Goal: Find specific page/section: Find specific page/section

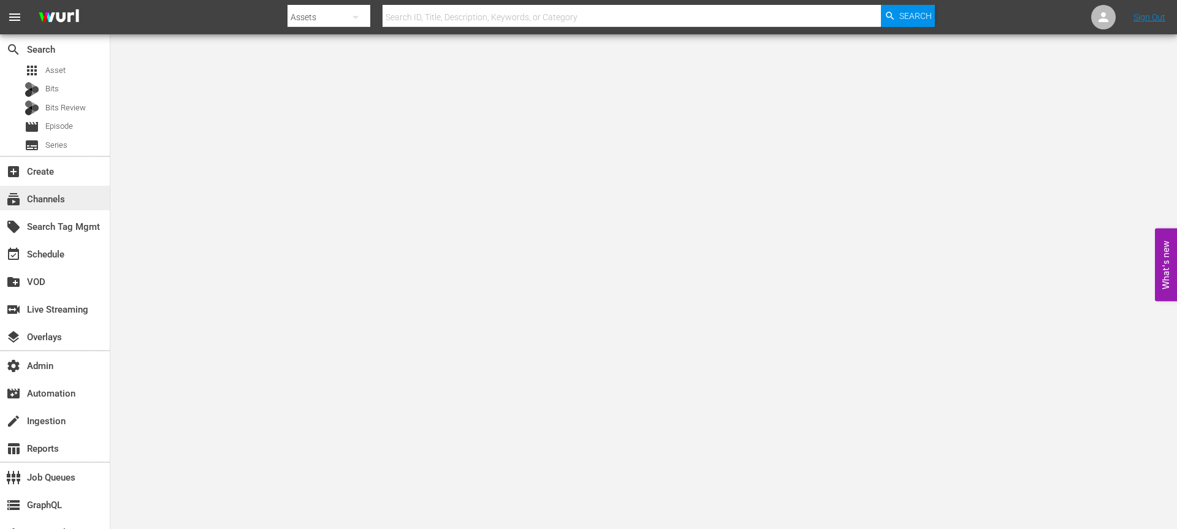
click at [59, 194] on div "subscriptions Channels" at bounding box center [34, 197] width 69 height 11
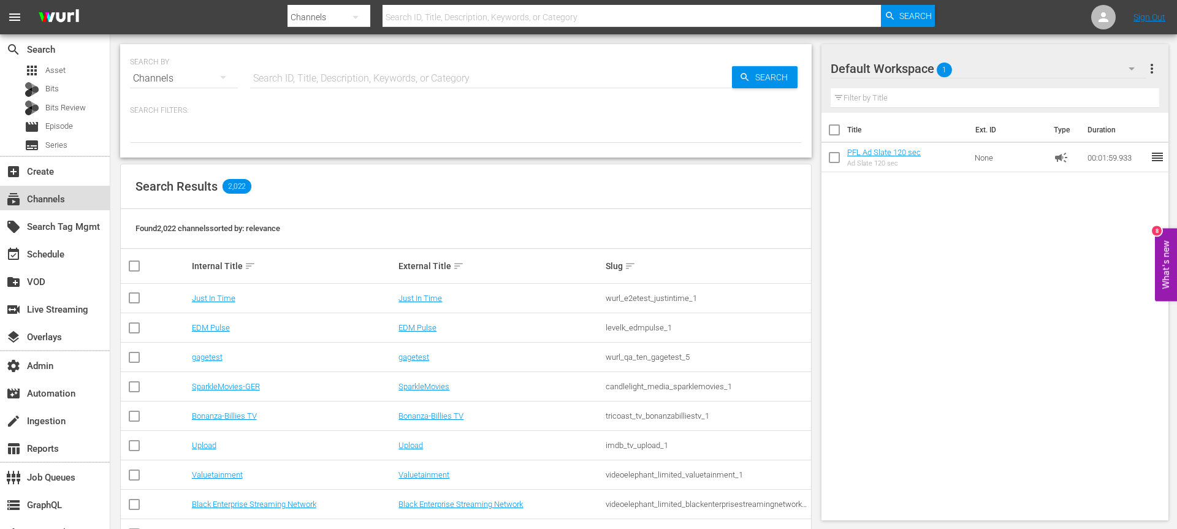
click at [42, 203] on div "subscriptions Channels" at bounding box center [34, 197] width 69 height 11
click at [316, 67] on input "text" at bounding box center [491, 78] width 482 height 29
type input "pfl"
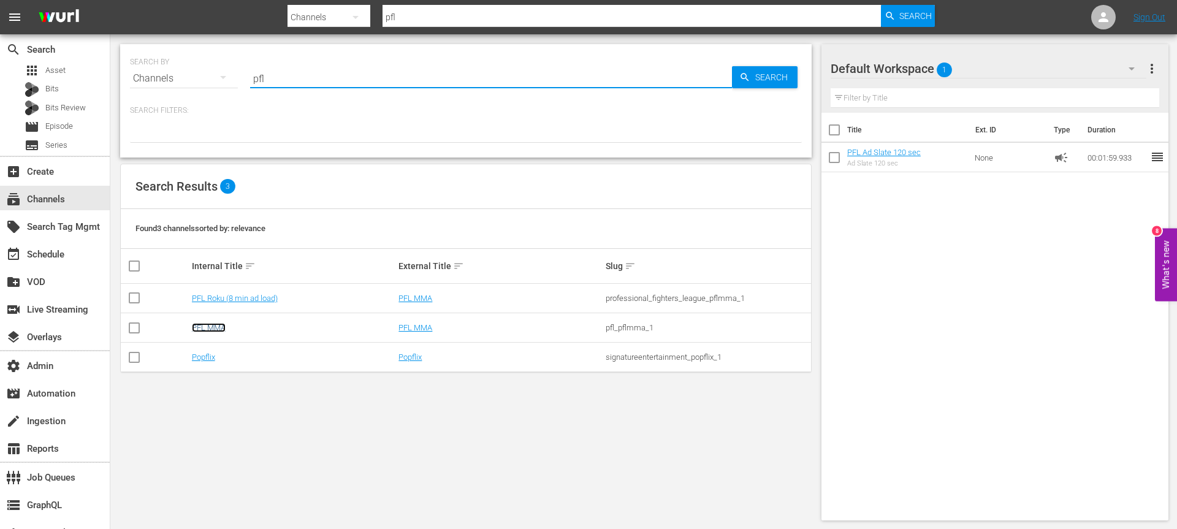
click at [215, 323] on link "PFL MMA" at bounding box center [209, 327] width 34 height 9
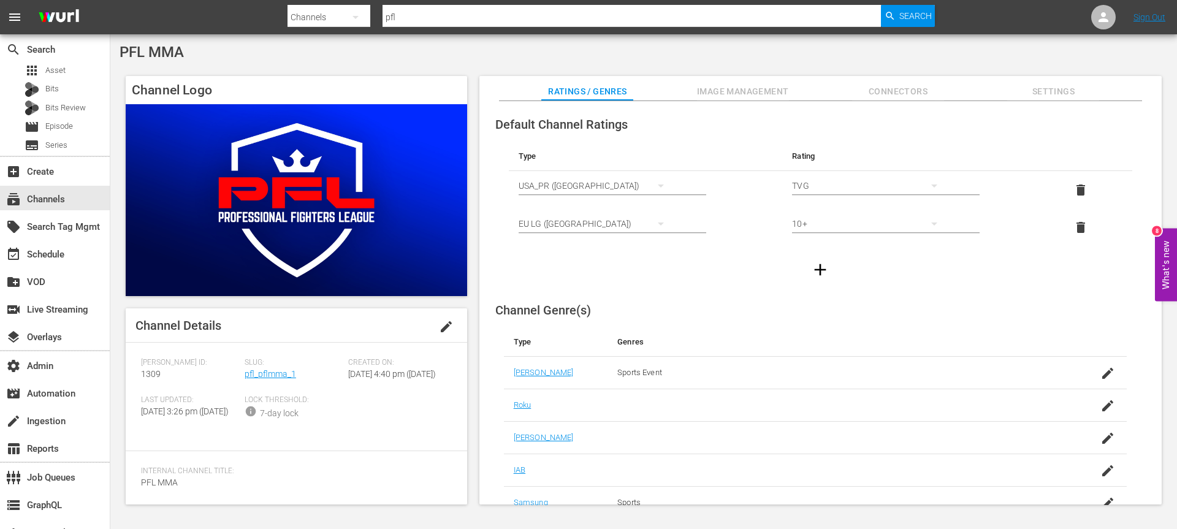
click at [282, 383] on div "Slug: pfl_pflmma_1" at bounding box center [297, 376] width 104 height 37
click at [285, 374] on link "pfl_pflmma_1" at bounding box center [271, 374] width 52 height 10
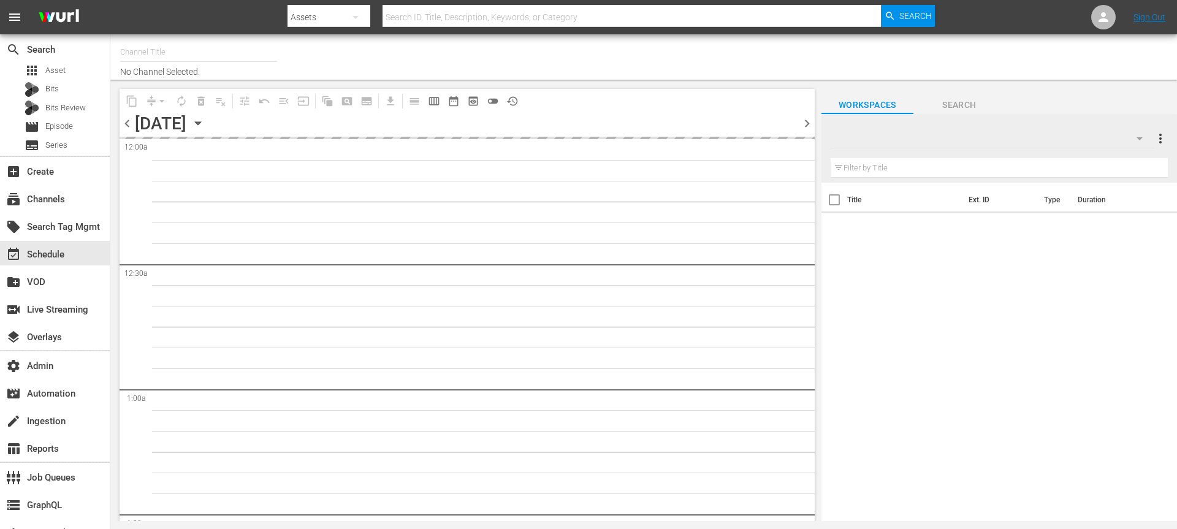
type input "PFL MMA (1309)"
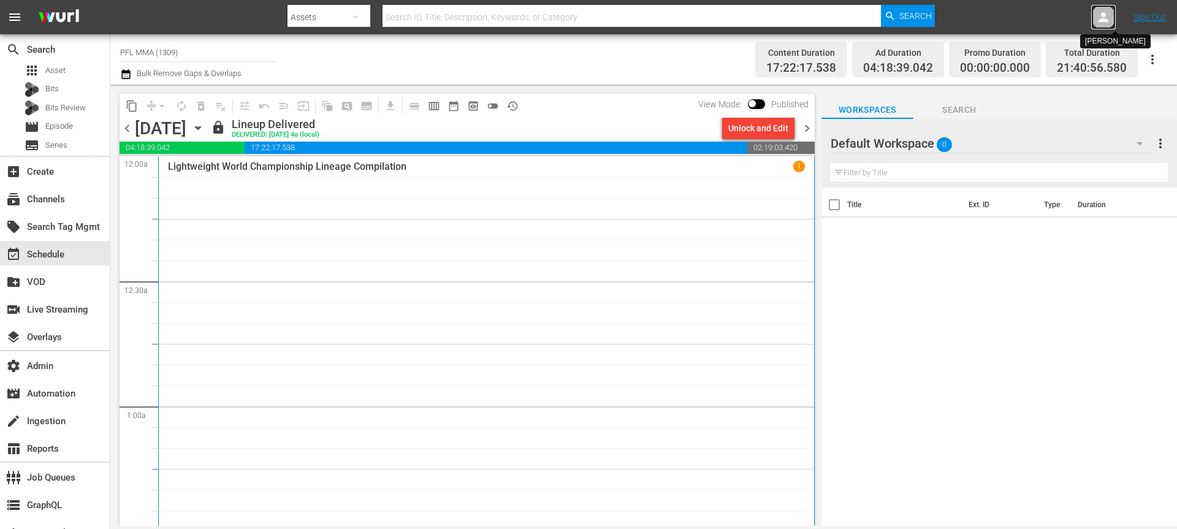
click at [1109, 25] on div at bounding box center [1104, 17] width 25 height 25
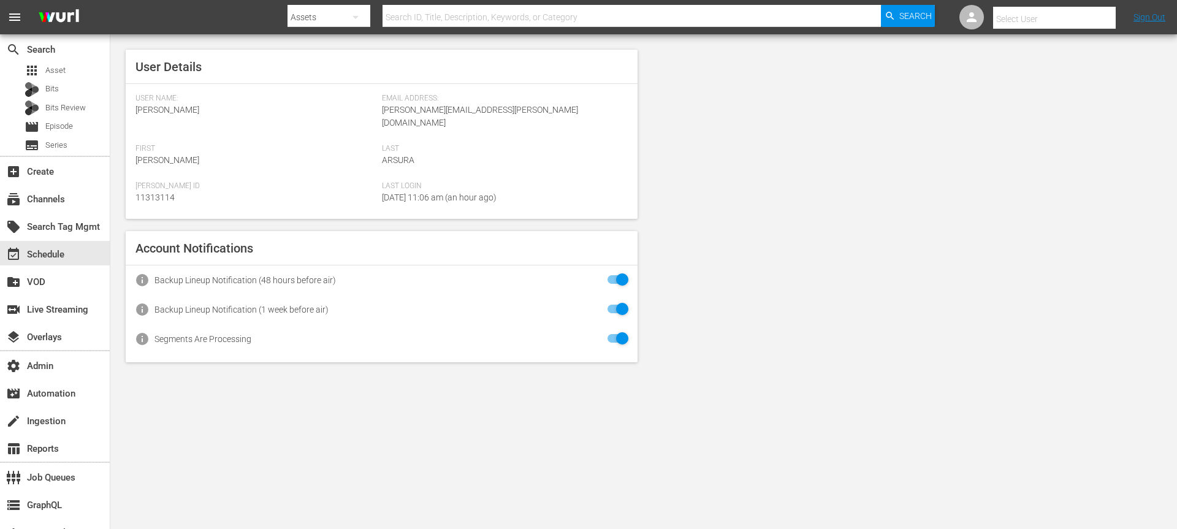
click at [1076, 29] on div at bounding box center [1054, 31] width 123 height 5
click at [1076, 21] on input "text" at bounding box center [1071, 18] width 157 height 29
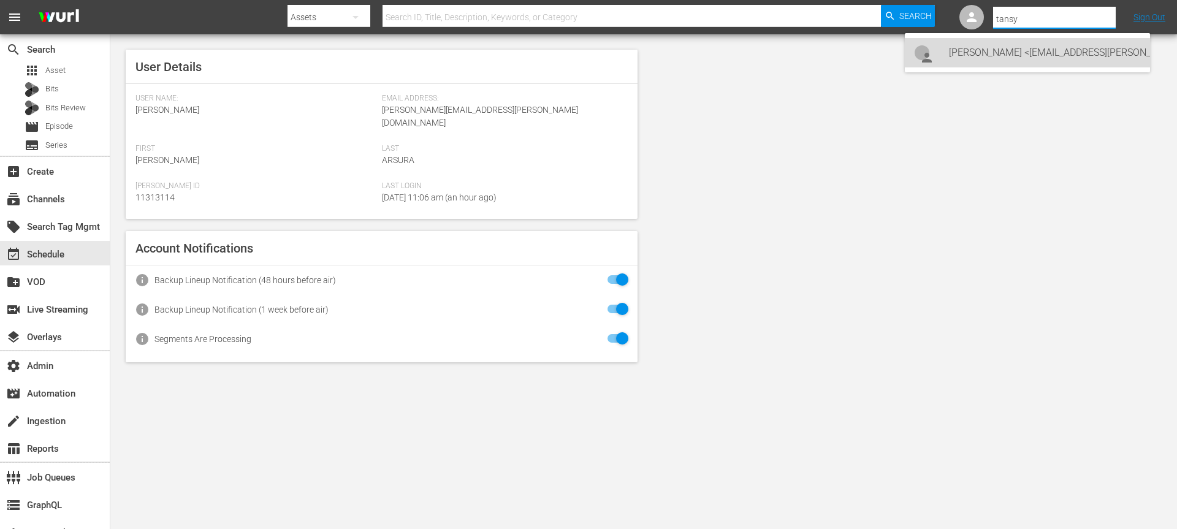
click at [1013, 54] on div "[PERSON_NAME] <[EMAIL_ADDRESS][PERSON_NAME][PERSON_NAME][DOMAIN_NAME]>" at bounding box center [1044, 52] width 191 height 29
type input "[PERSON_NAME] (11312940)"
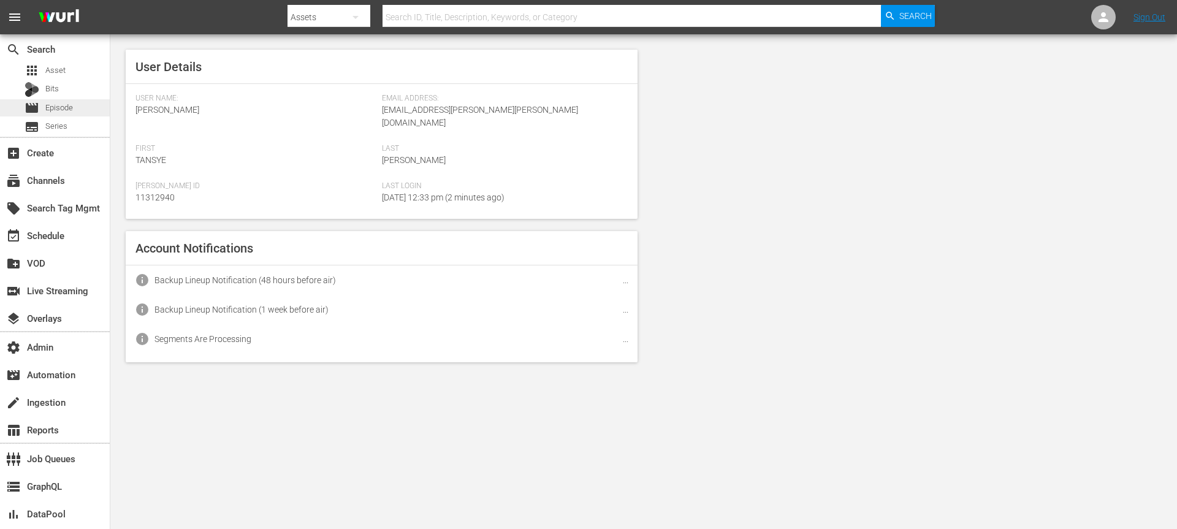
click at [74, 109] on div "movie Episode" at bounding box center [55, 107] width 110 height 17
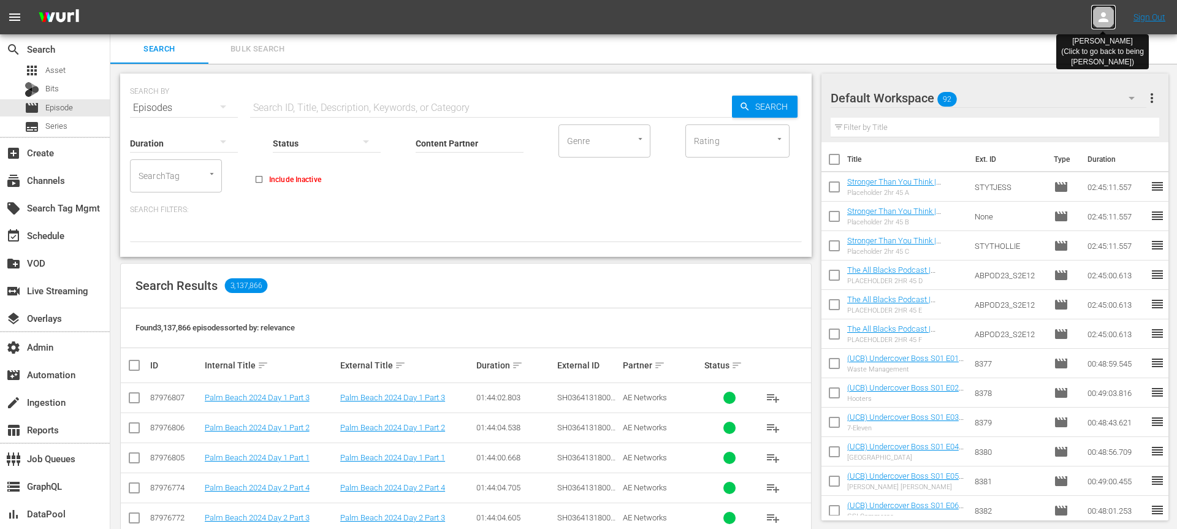
click at [1108, 14] on icon at bounding box center [1103, 17] width 15 height 15
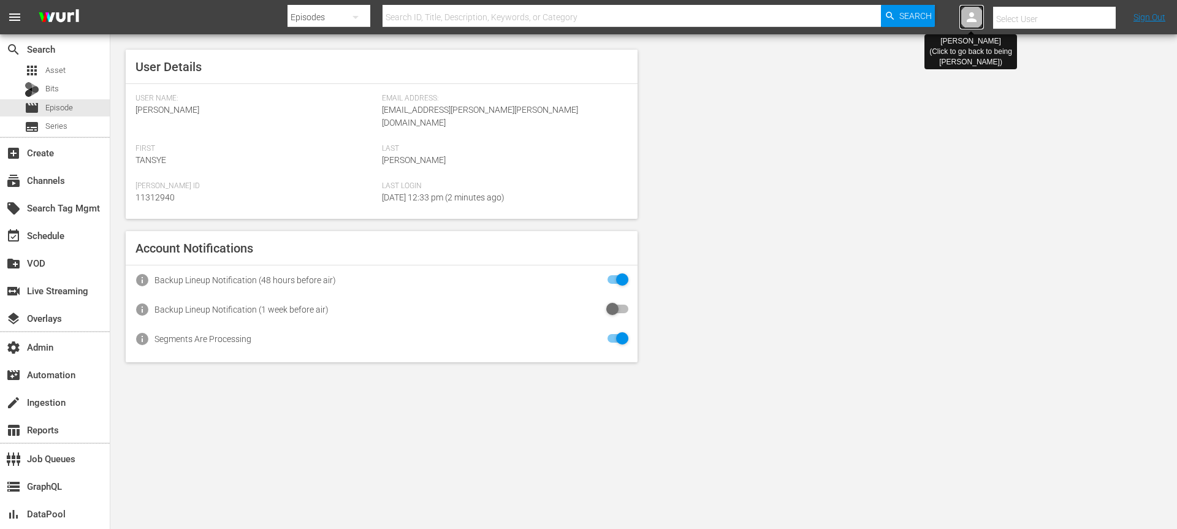
click at [974, 18] on icon at bounding box center [972, 17] width 10 height 10
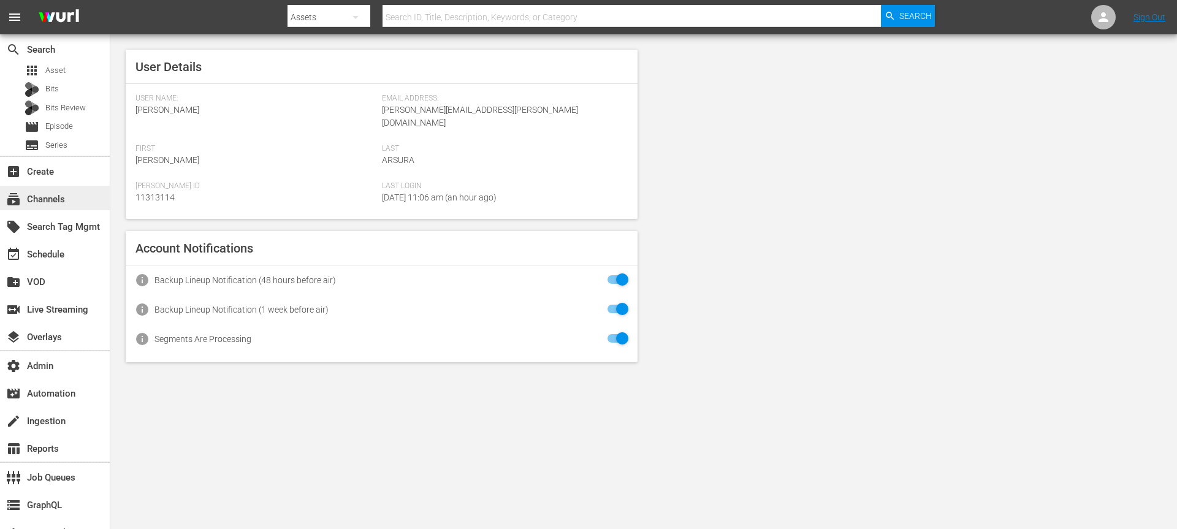
click at [65, 203] on div "subscriptions Channels" at bounding box center [34, 197] width 69 height 11
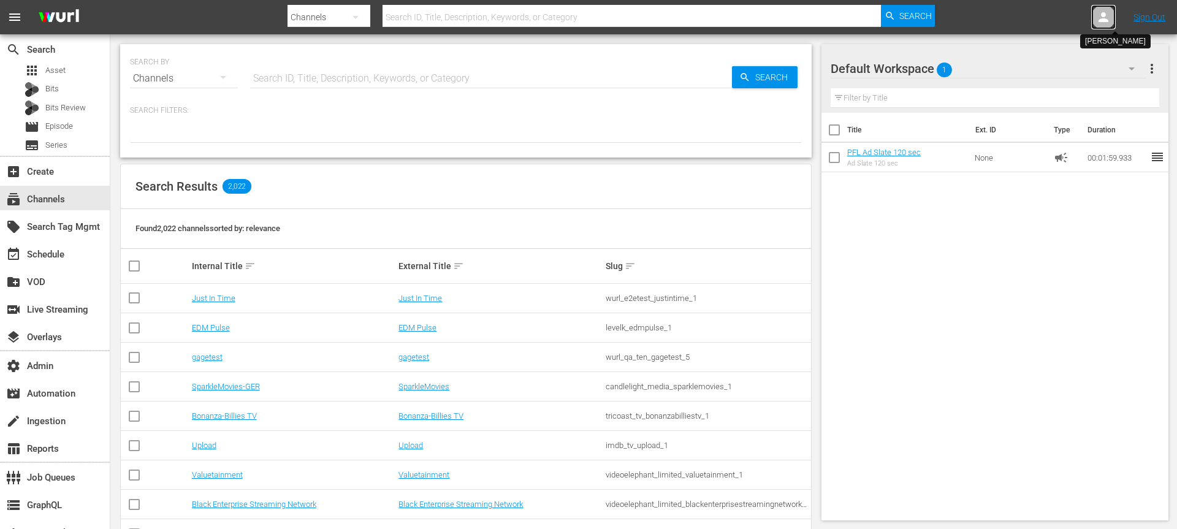
click at [1100, 15] on icon at bounding box center [1103, 17] width 15 height 15
